Goal: Information Seeking & Learning: Find specific fact

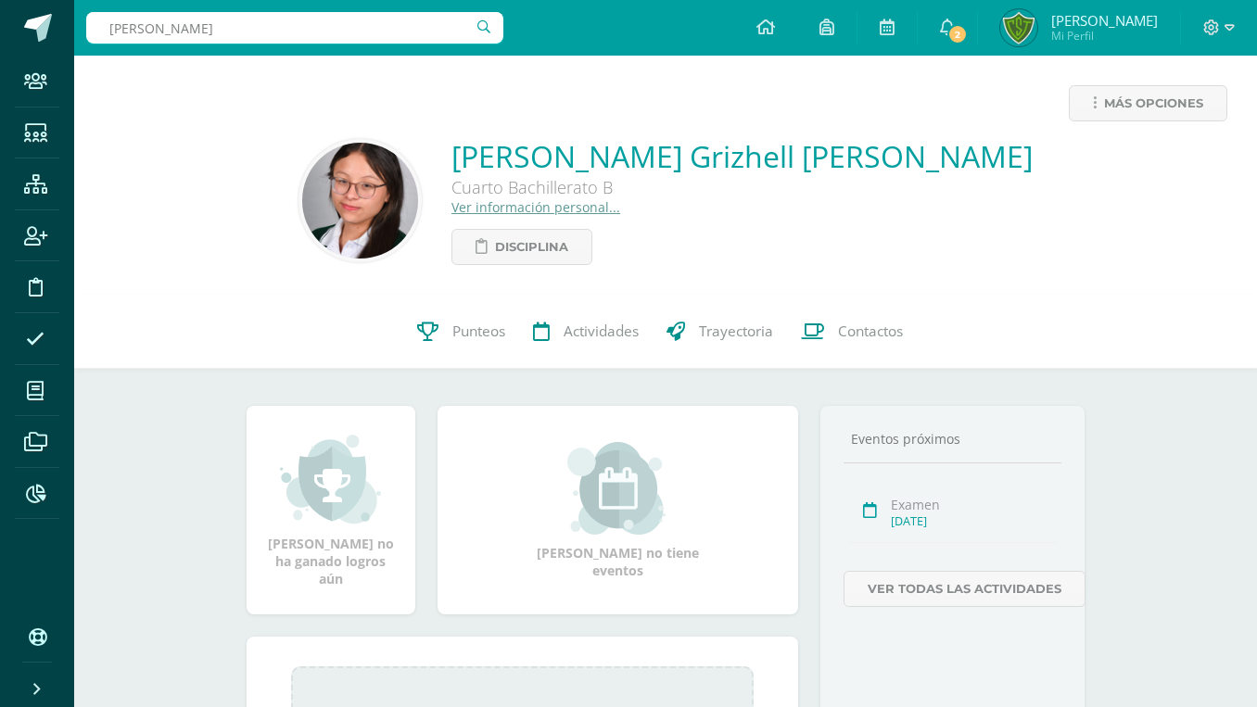
click at [31, 488] on icon at bounding box center [35, 494] width 19 height 19
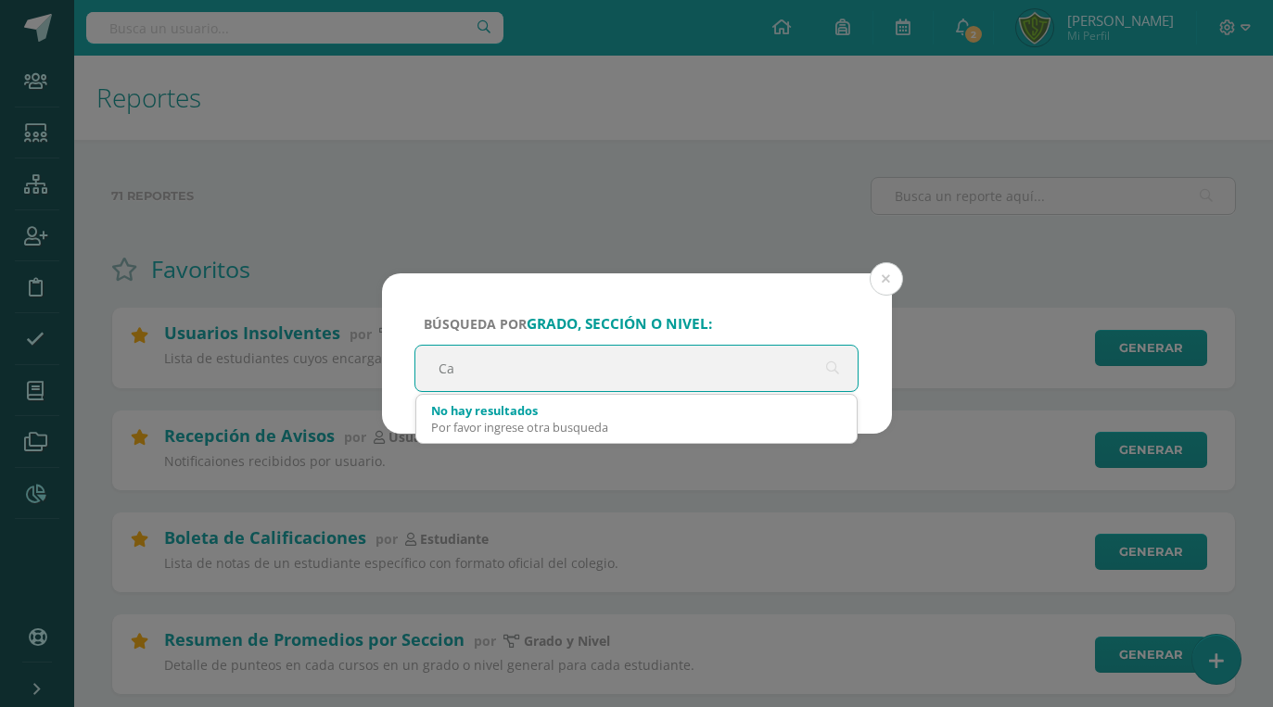
type input "C"
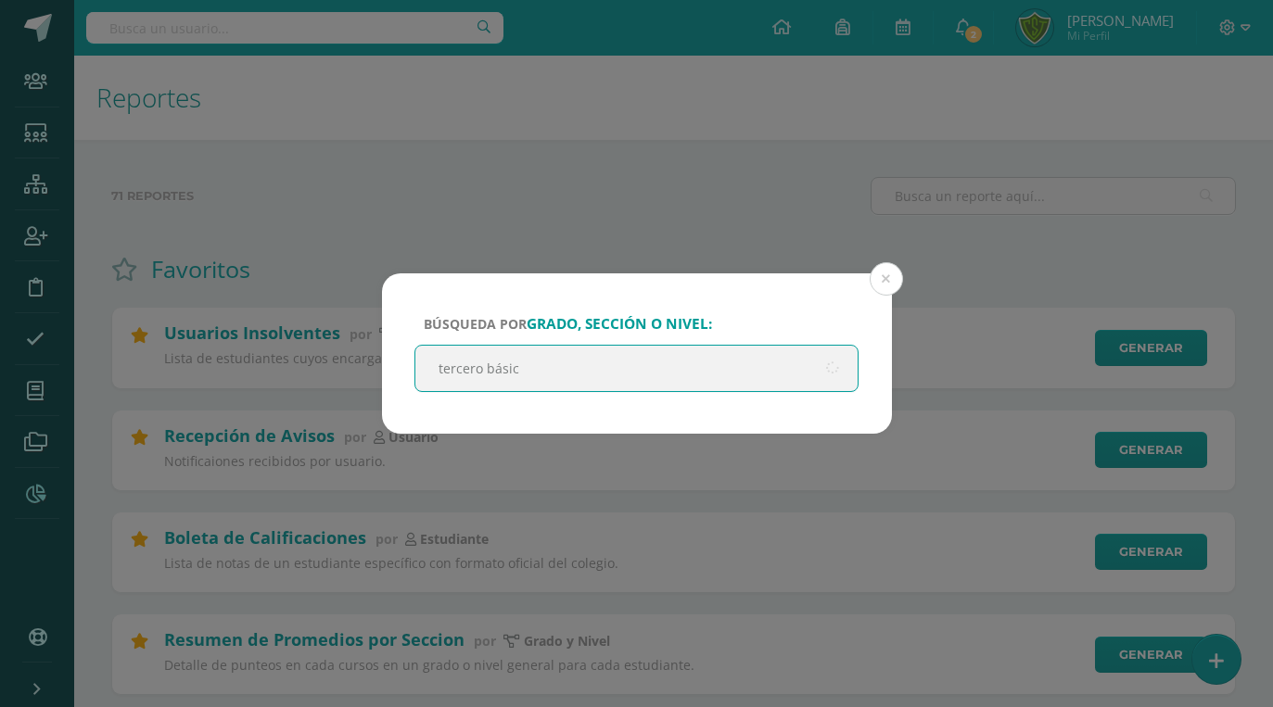
type input "tercero básico"
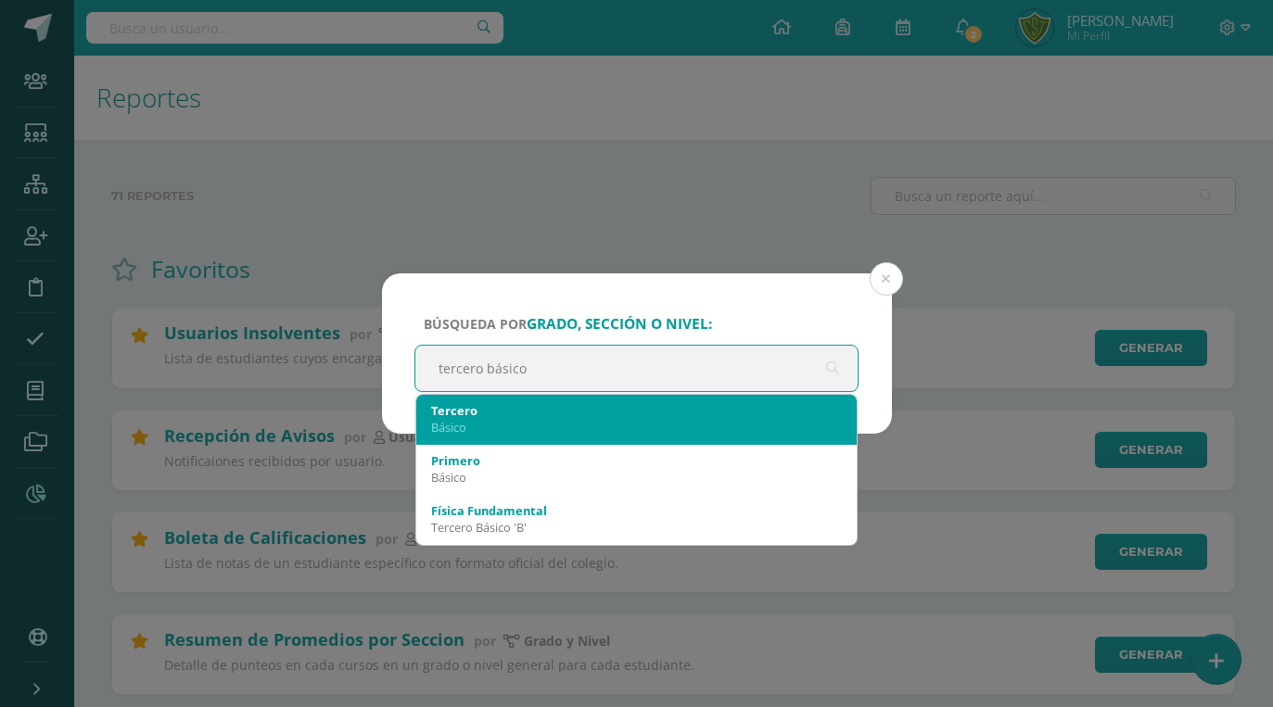
click at [578, 412] on div "Tercero" at bounding box center [637, 410] width 412 height 17
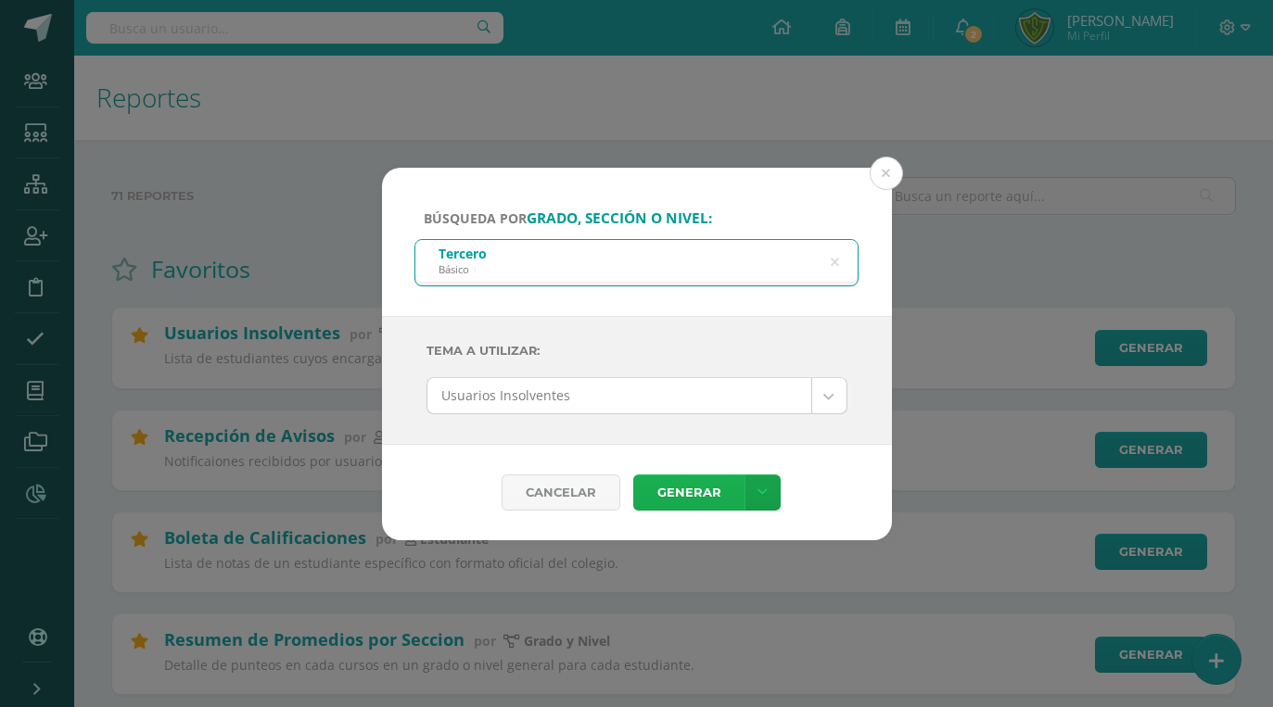
click at [680, 500] on link "Generar" at bounding box center [688, 493] width 111 height 36
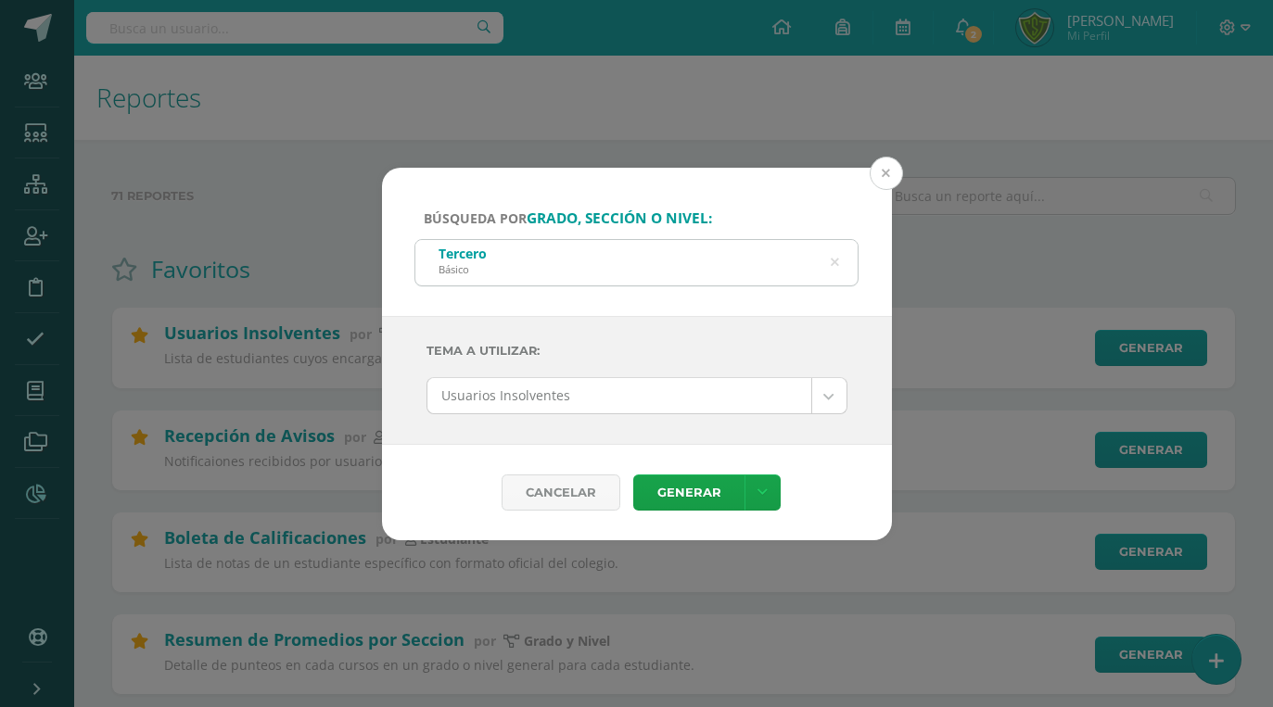
click at [880, 179] on button at bounding box center [886, 173] width 33 height 33
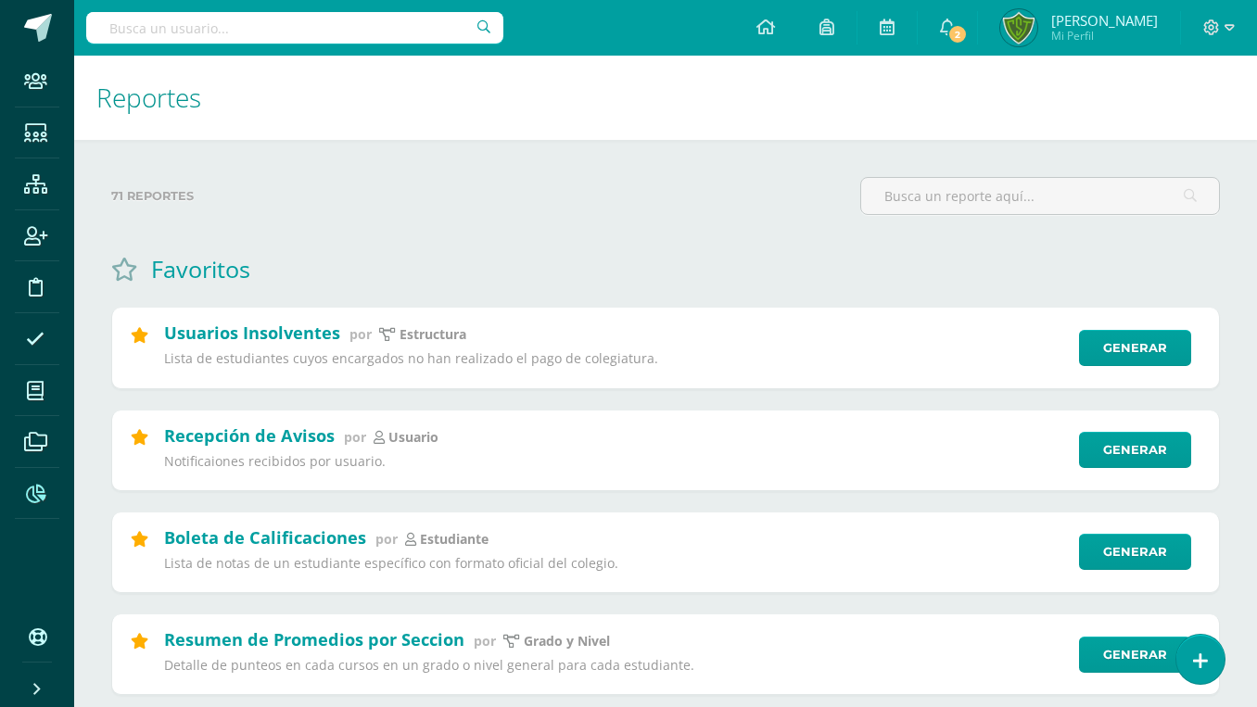
paste input "Isabela Reyes"
type input "Isabela Reyes"
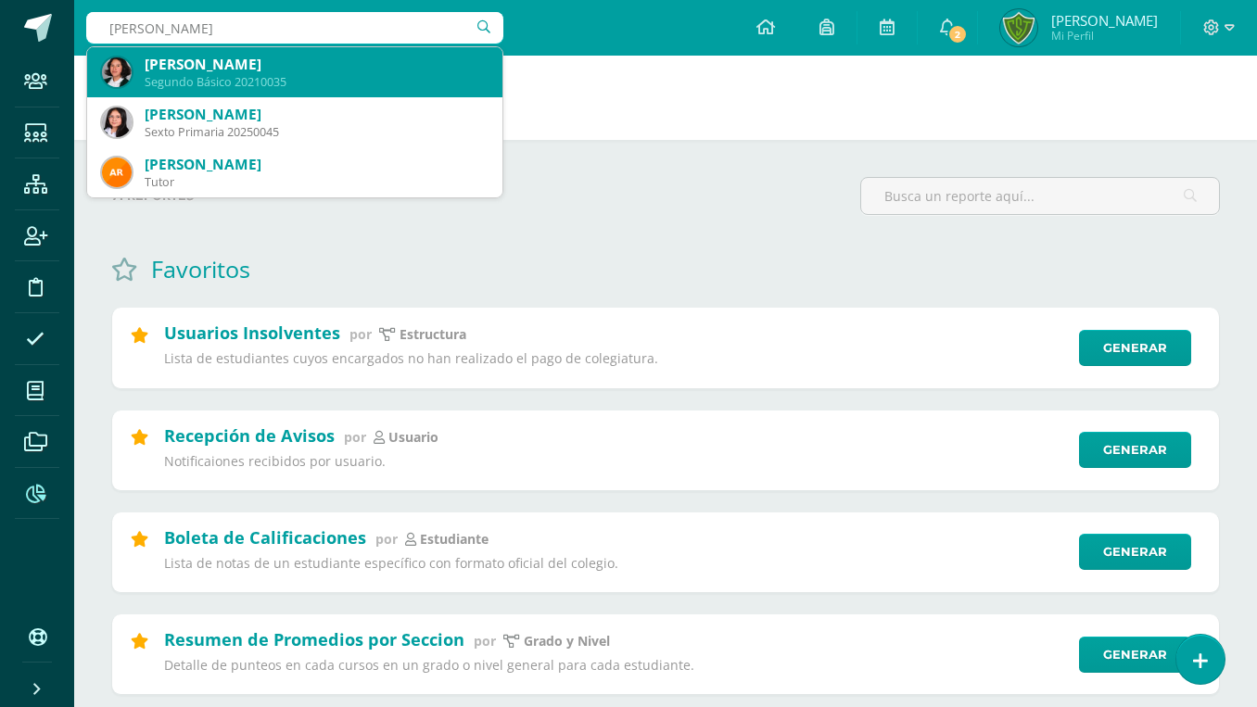
click at [280, 74] on div "Segundo Básico 20210035" at bounding box center [316, 82] width 343 height 16
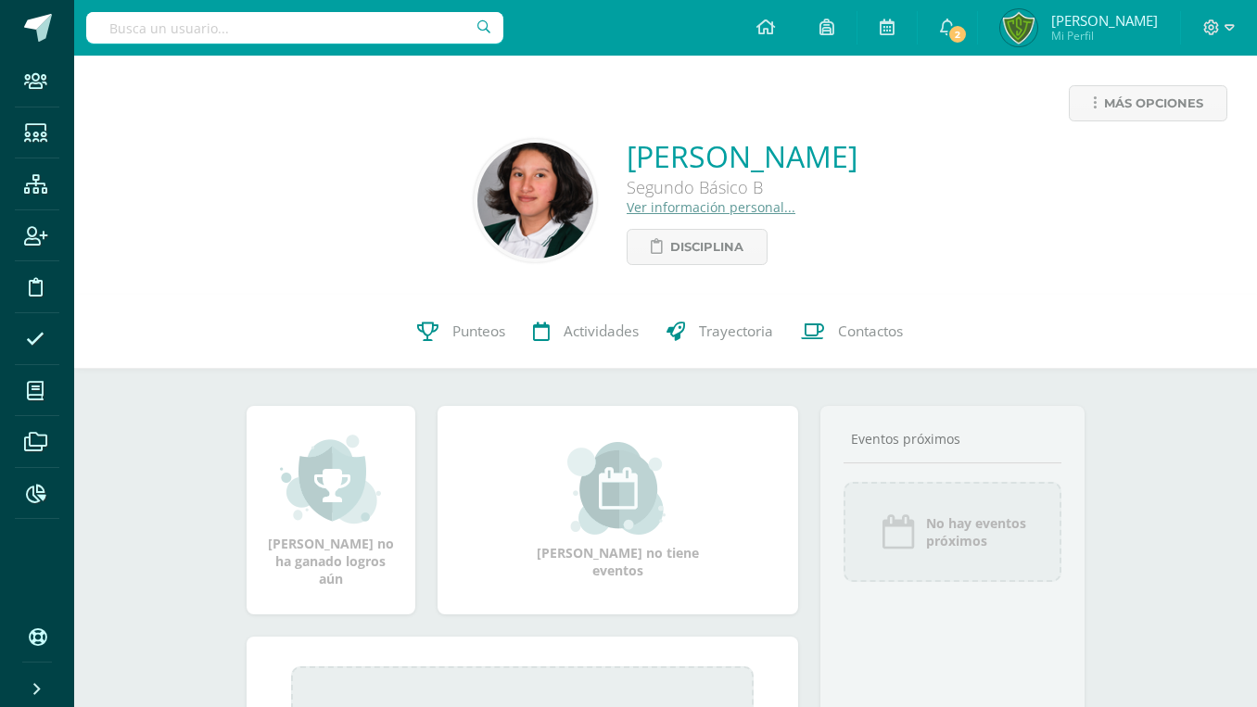
click at [744, 210] on link "Ver información personal..." at bounding box center [711, 207] width 169 height 18
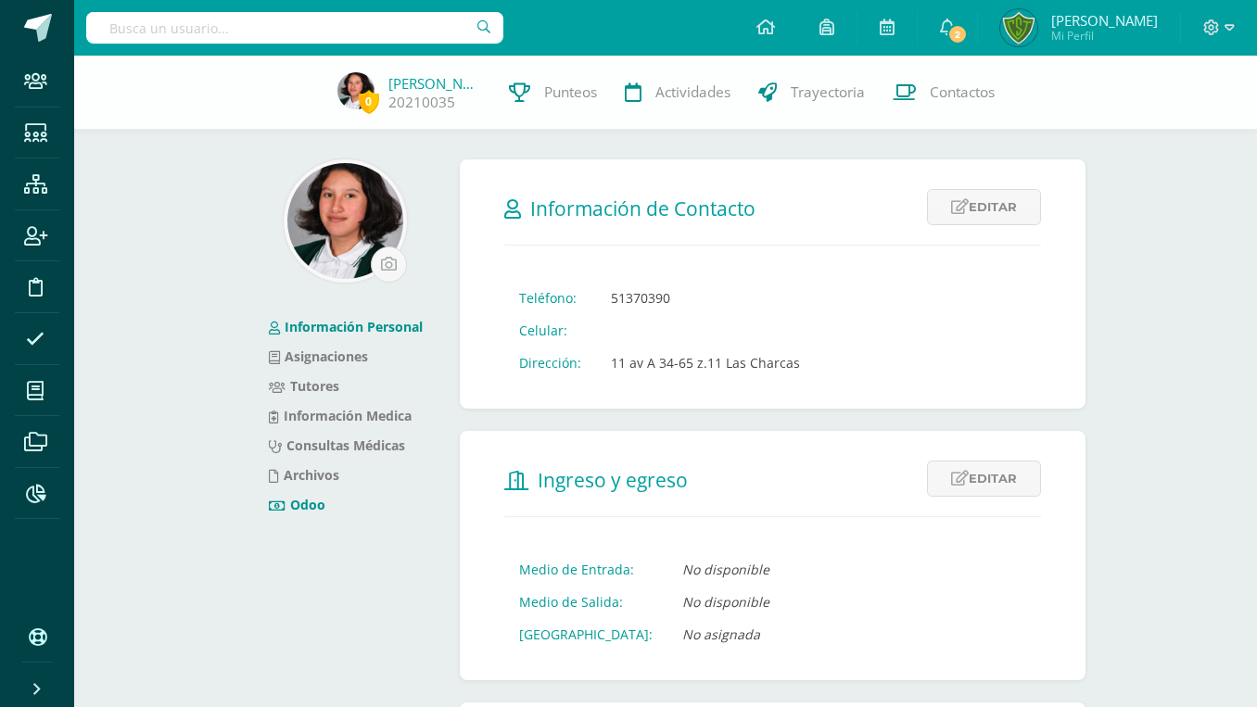
click at [308, 502] on link "Odoo" at bounding box center [297, 505] width 57 height 18
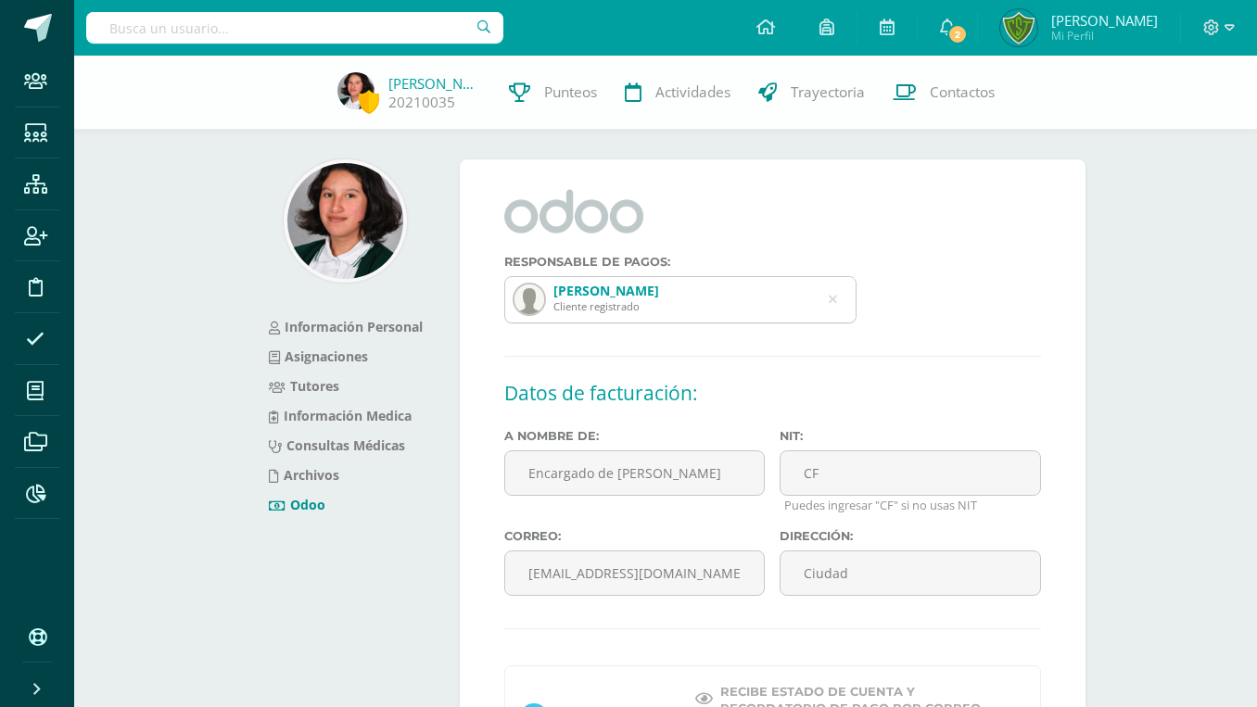
click at [617, 282] on div "[PERSON_NAME]" at bounding box center [606, 291] width 106 height 18
click at [355, 349] on link "Asignaciones" at bounding box center [318, 357] width 99 height 18
click at [357, 333] on link "Información Personal" at bounding box center [346, 327] width 154 height 18
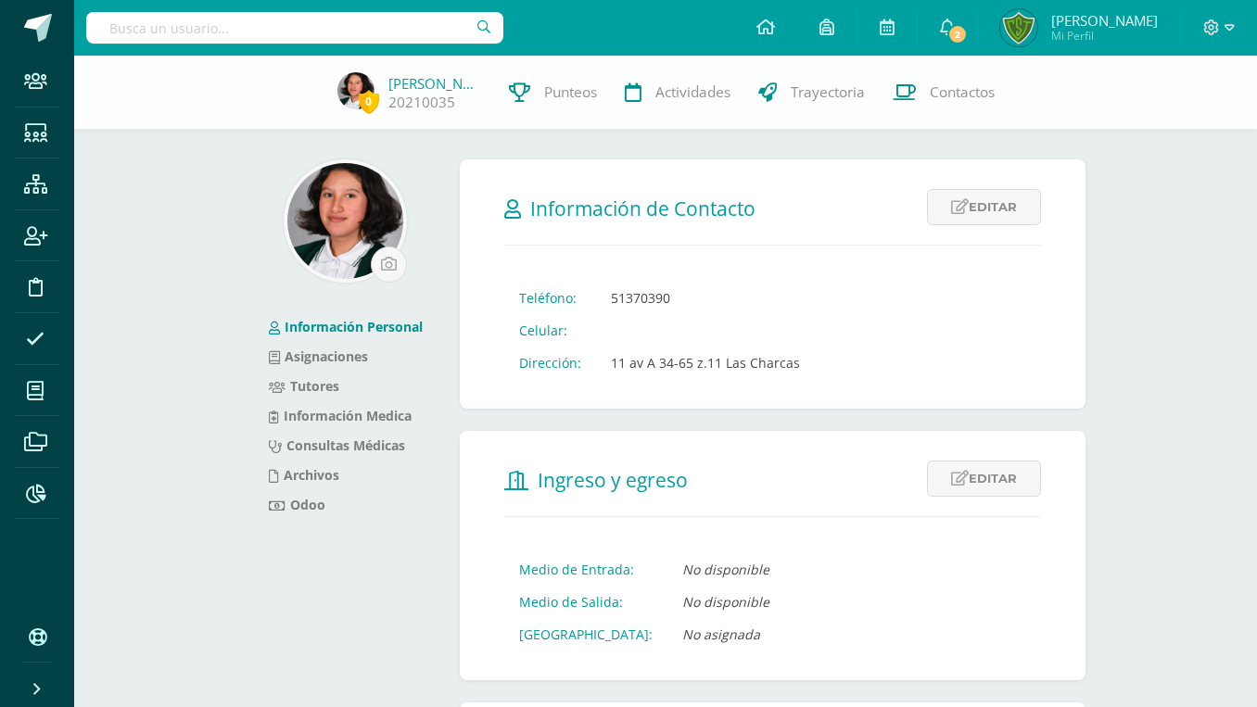
drag, startPoint x: 598, startPoint y: 260, endPoint x: 681, endPoint y: 273, distance: 84.4
click at [681, 282] on td "51370390" at bounding box center [705, 298] width 219 height 32
copy td "51370390"
click at [263, 30] on input "text" at bounding box center [294, 28] width 417 height 32
type input "Tamara Sapu"
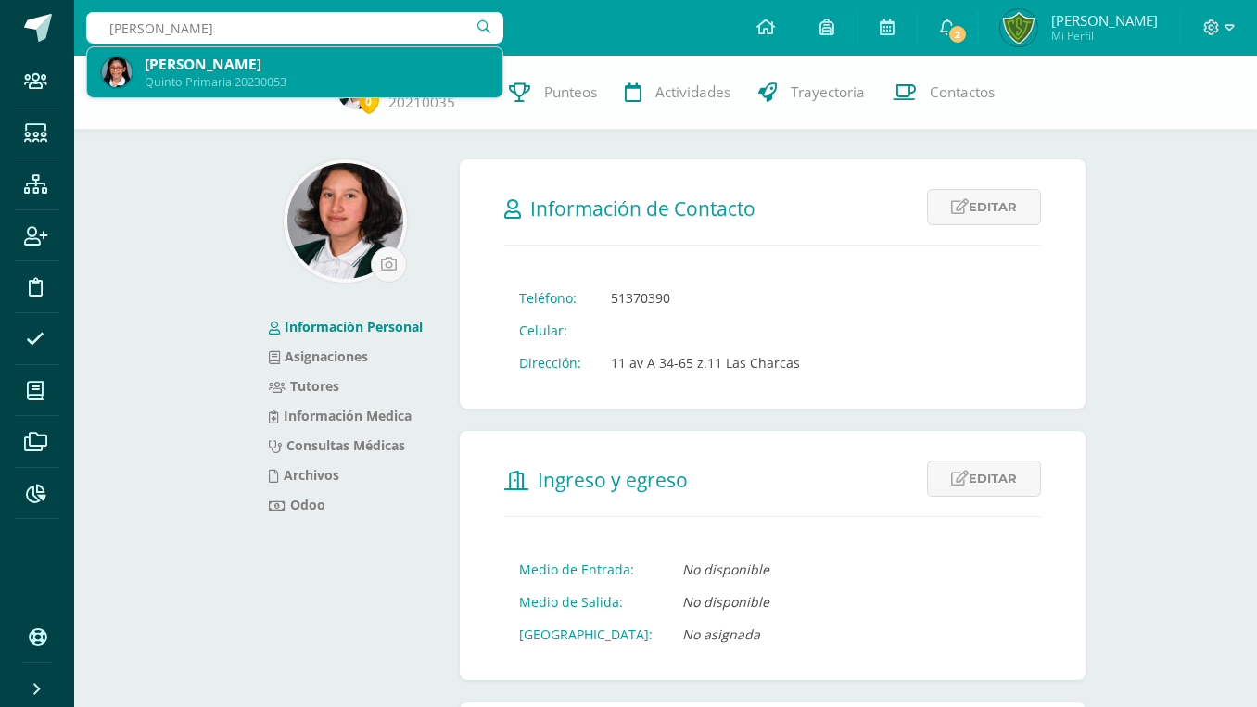
click at [115, 53] on div at bounding box center [117, 72] width 30 height 50
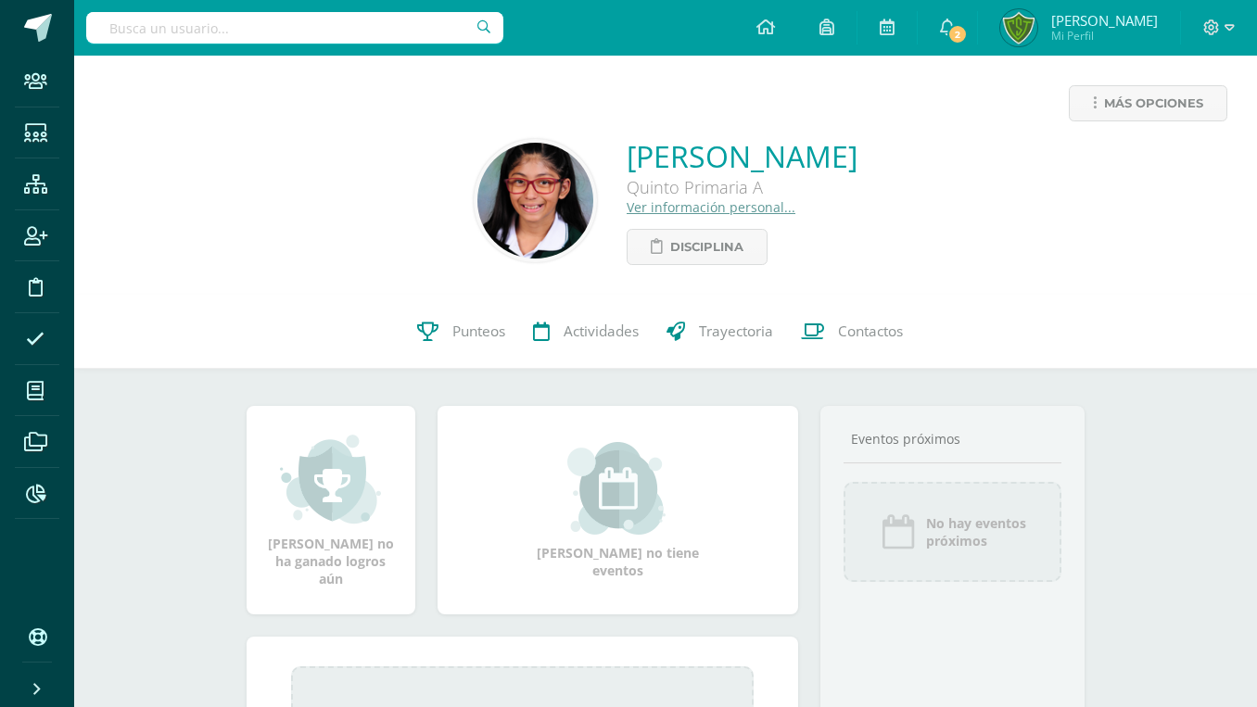
click at [651, 202] on link "Ver información personal..." at bounding box center [711, 207] width 169 height 18
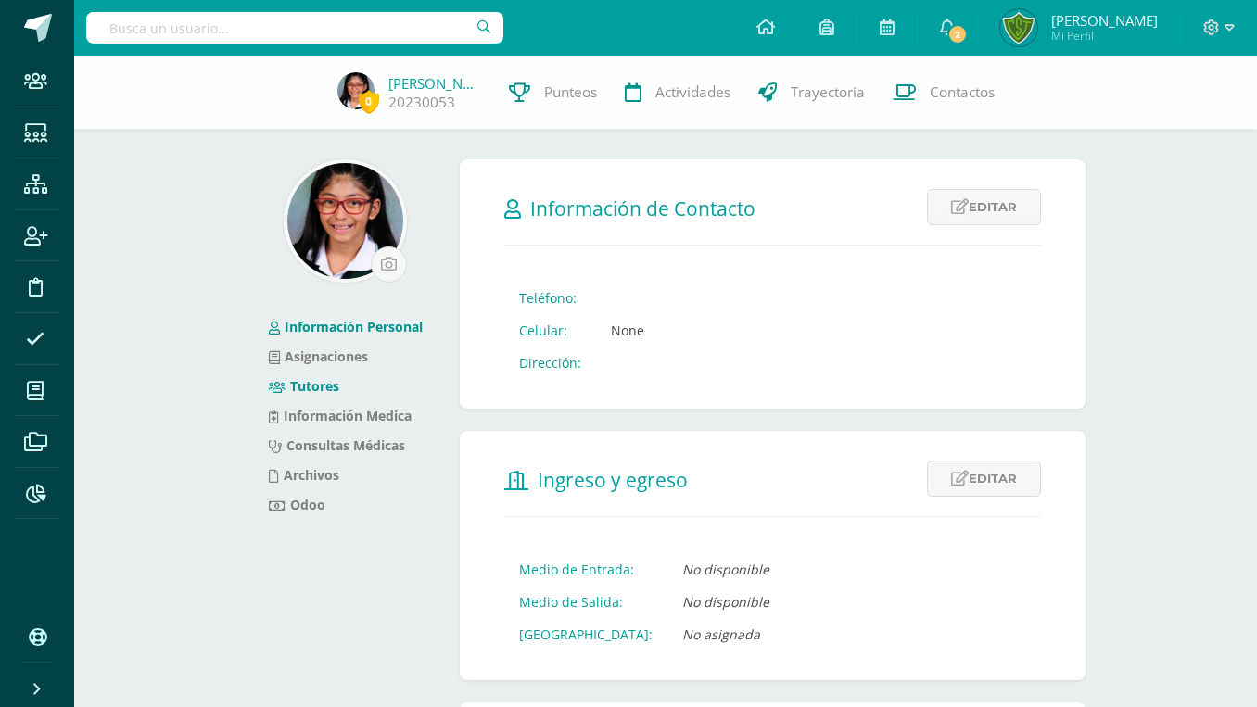
click at [324, 384] on link "Tutores" at bounding box center [304, 386] width 70 height 18
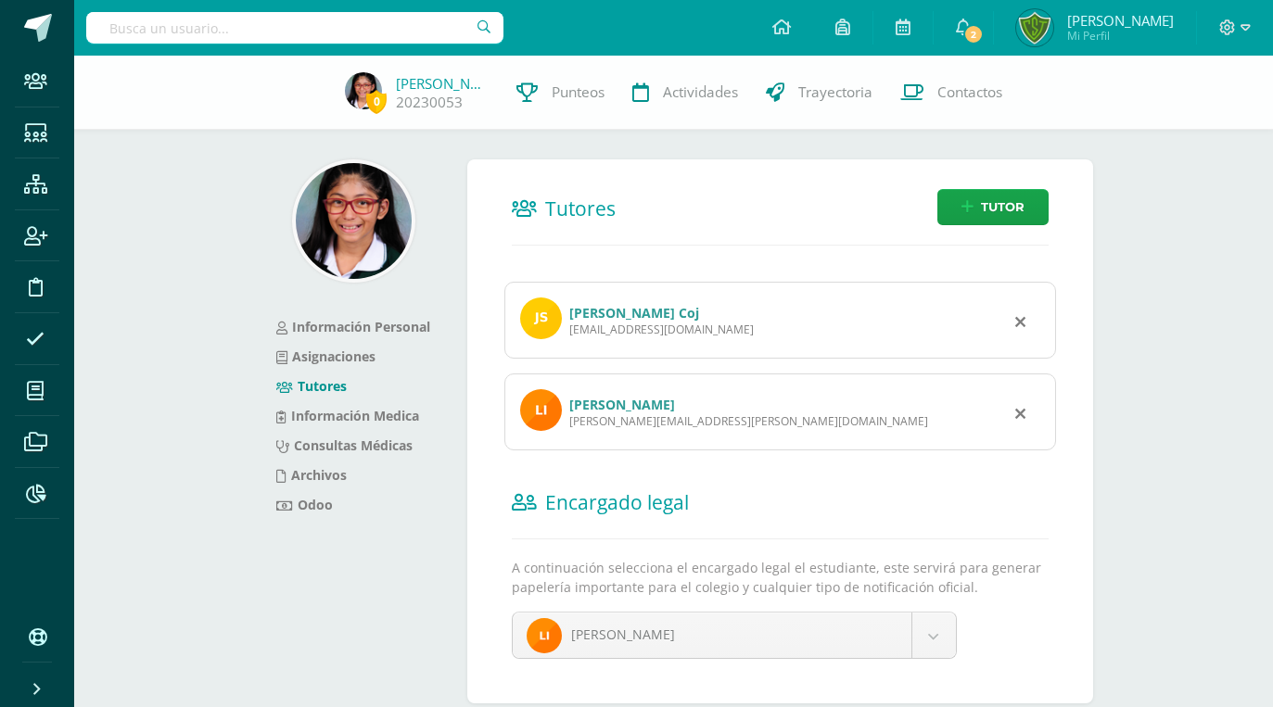
click at [600, 322] on div "[EMAIL_ADDRESS][DOMAIN_NAME]" at bounding box center [661, 330] width 184 height 16
click at [604, 304] on link "[PERSON_NAME] Coj" at bounding box center [634, 313] width 130 height 18
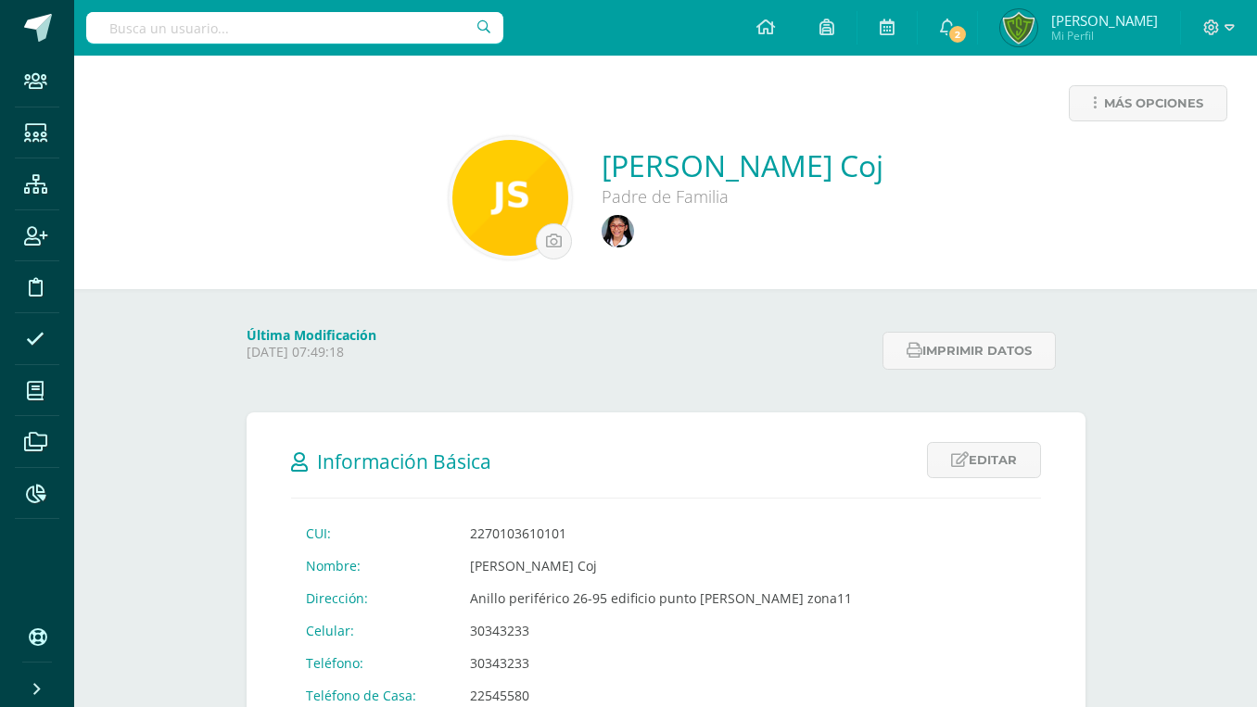
click at [373, 45] on div at bounding box center [294, 28] width 417 height 56
click at [395, 27] on input "text" at bounding box center [294, 28] width 417 height 32
type input "A"
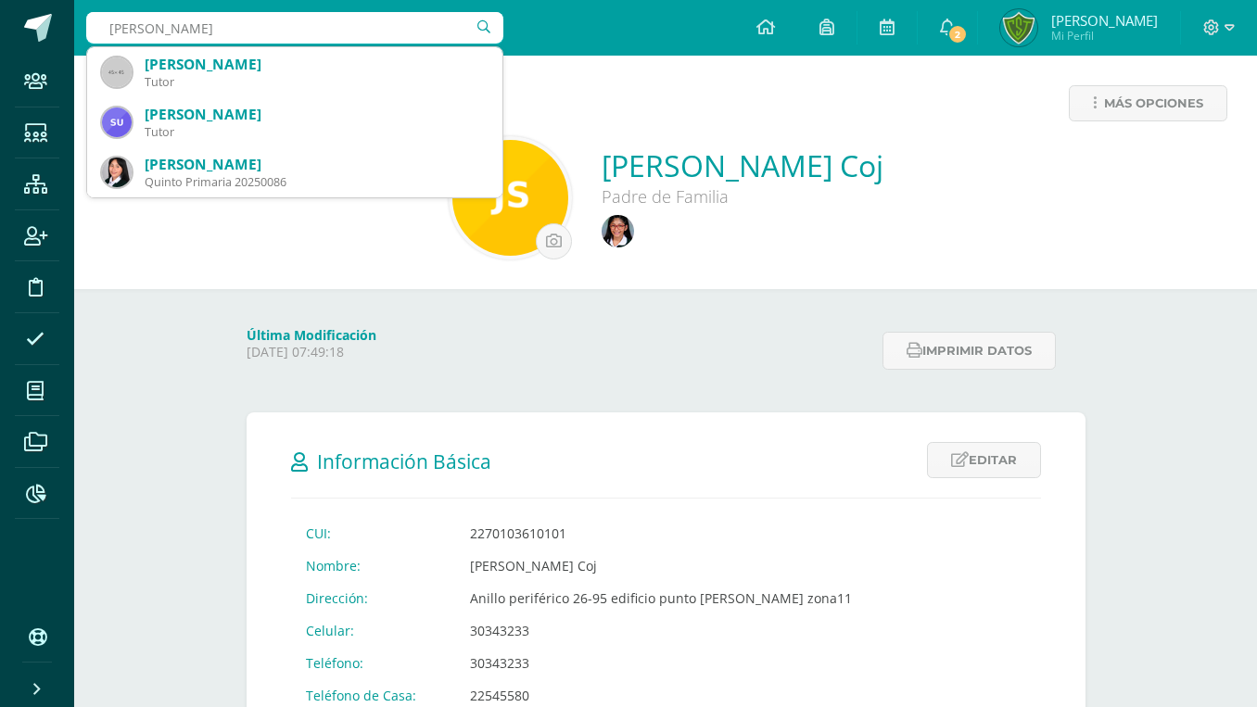
type input "sUSAM sanabri"
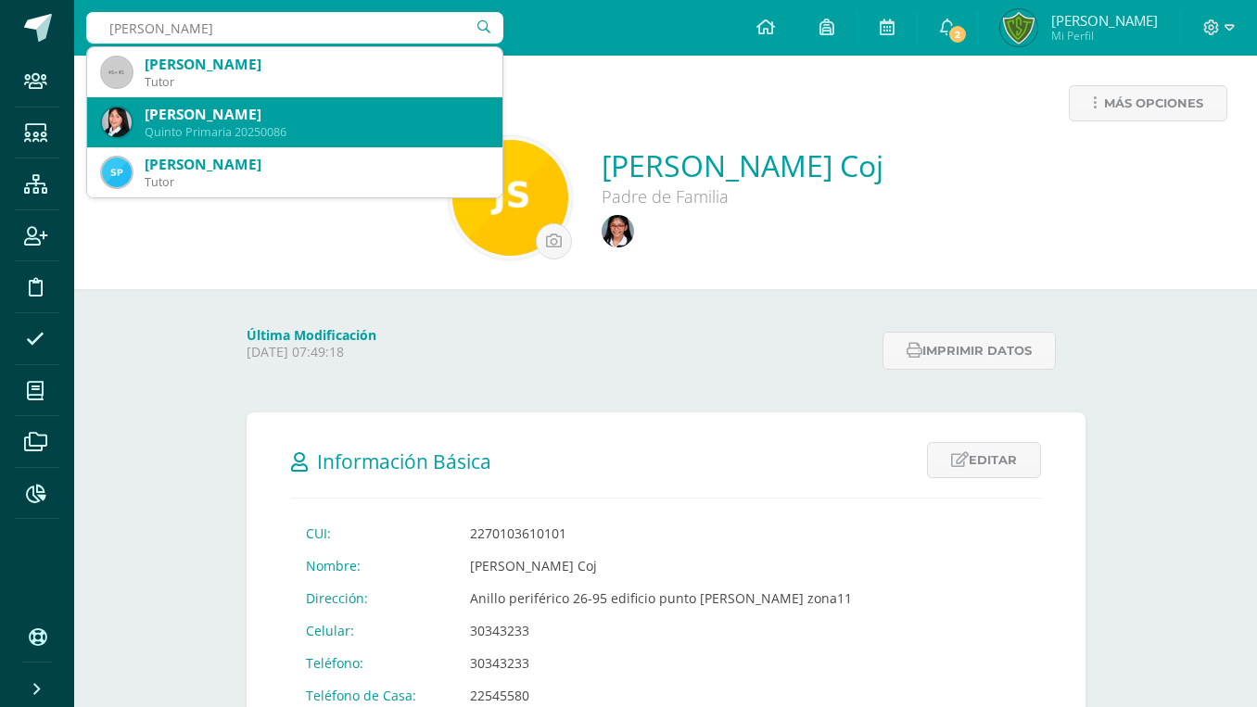
click at [408, 109] on div "[PERSON_NAME]" at bounding box center [316, 114] width 343 height 19
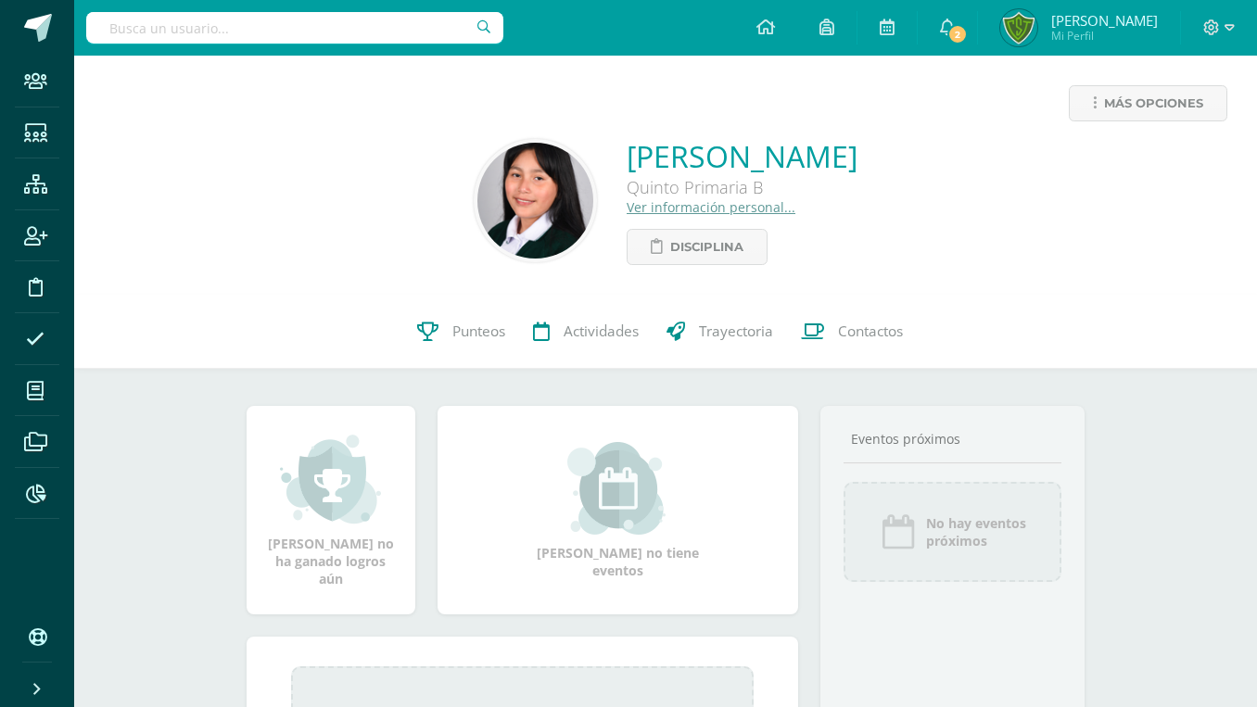
click at [627, 210] on link "Ver información personal..." at bounding box center [711, 207] width 169 height 18
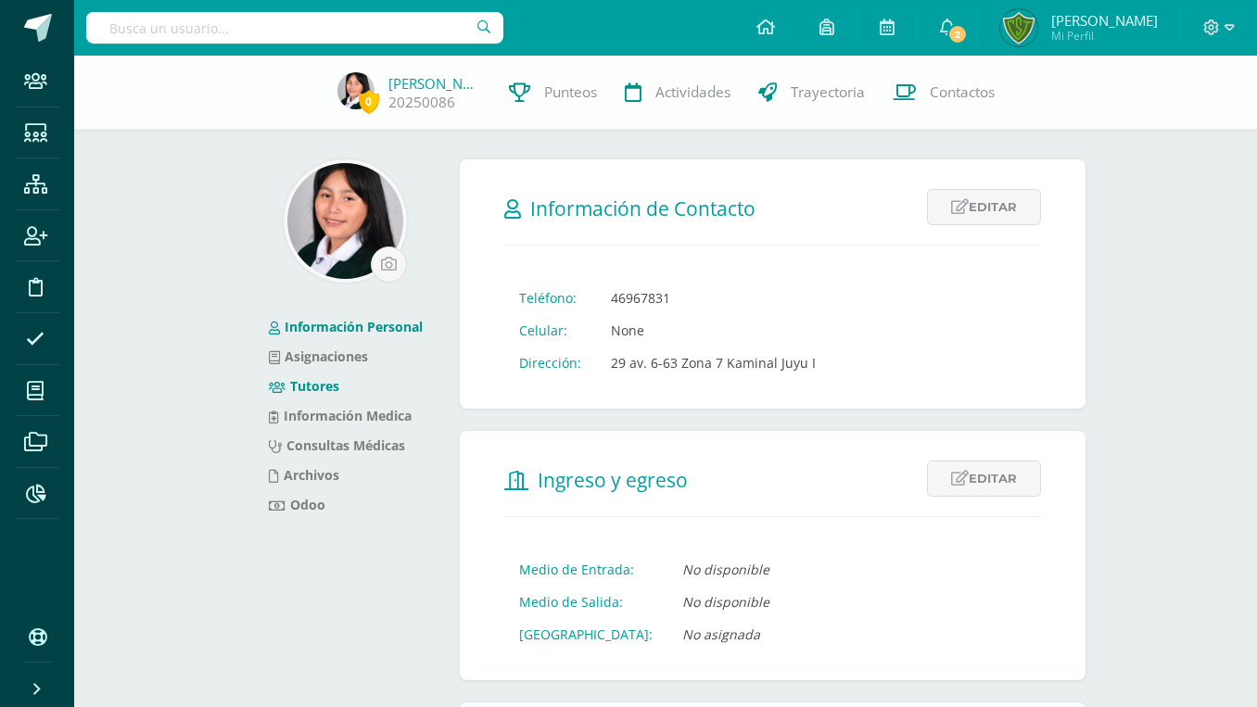
click at [306, 386] on link "Tutores" at bounding box center [304, 386] width 70 height 18
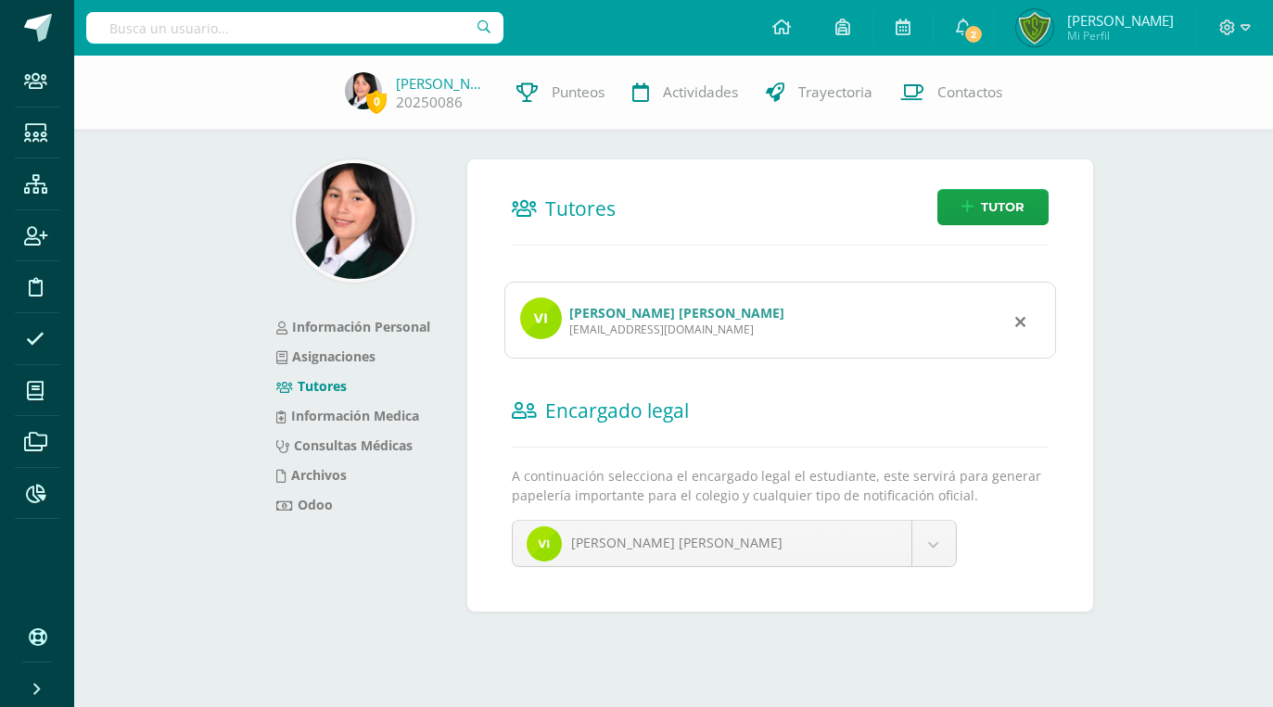
click at [658, 304] on link "[PERSON_NAME] [PERSON_NAME]" at bounding box center [676, 313] width 215 height 18
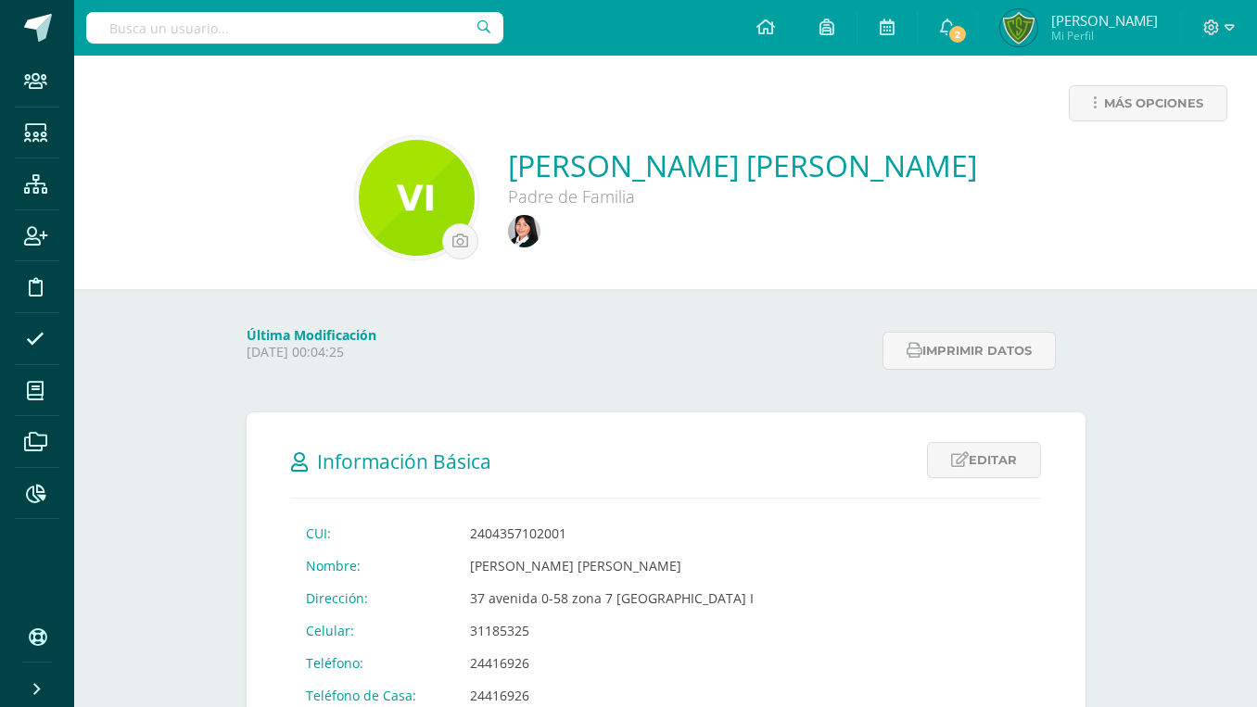
drag, startPoint x: 456, startPoint y: 621, endPoint x: 551, endPoint y: 609, distance: 95.3
click at [551, 615] on td "31185325" at bounding box center [611, 631] width 313 height 32
copy td "31185325"
click at [226, 30] on input "text" at bounding box center [294, 28] width 417 height 32
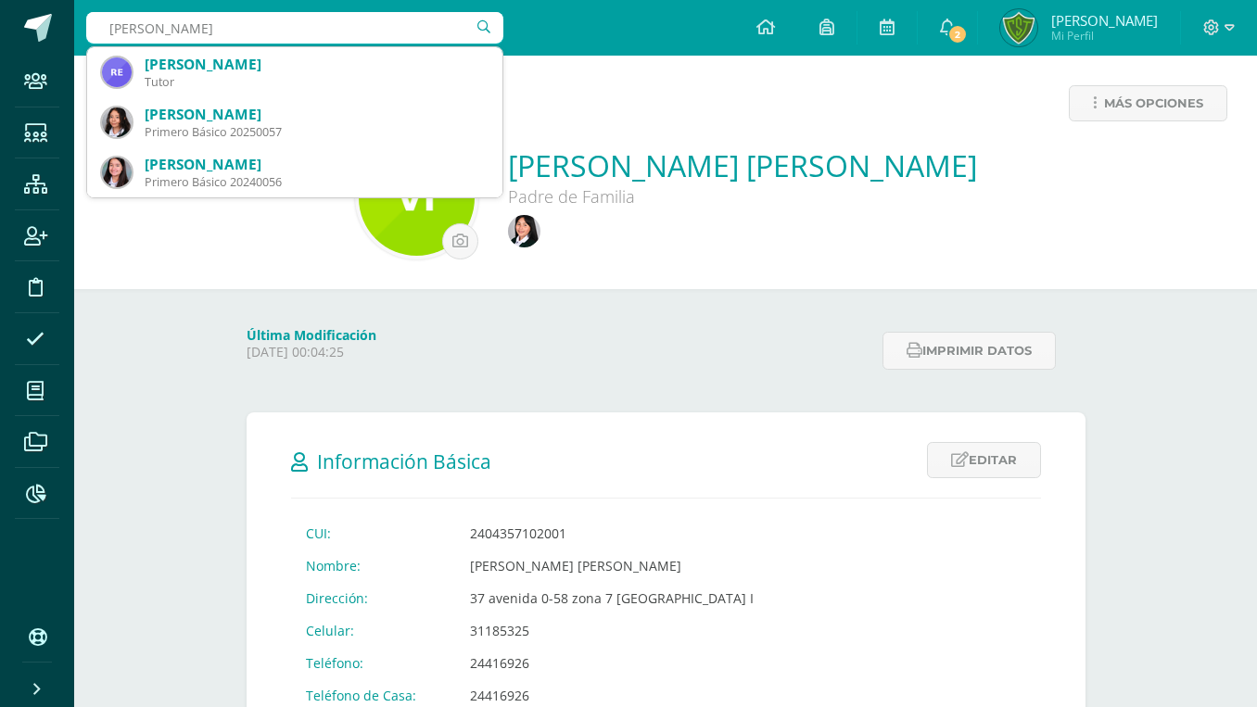
type input "Camila Rodas"
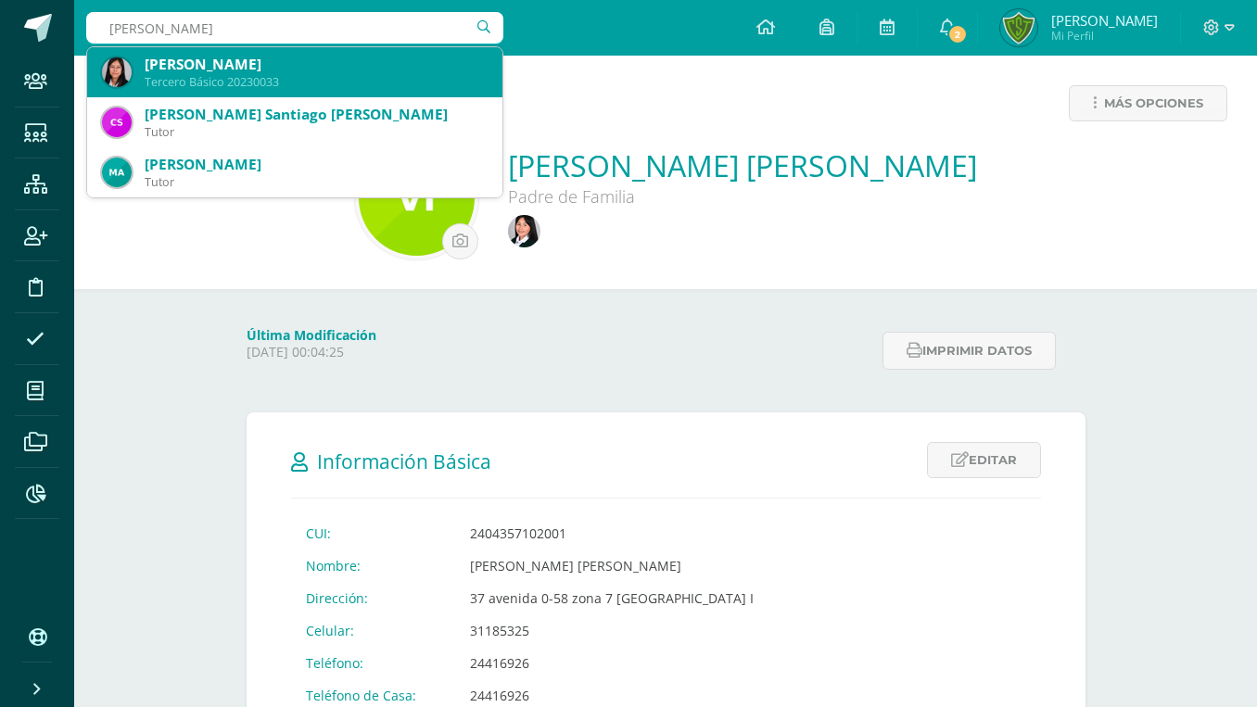
click at [206, 70] on div "[PERSON_NAME]" at bounding box center [316, 64] width 343 height 19
